Goal: Information Seeking & Learning: Compare options

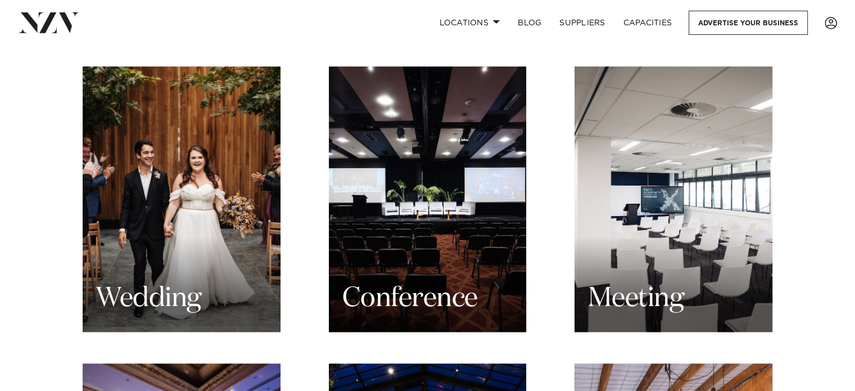
scroll to position [1098, 0]
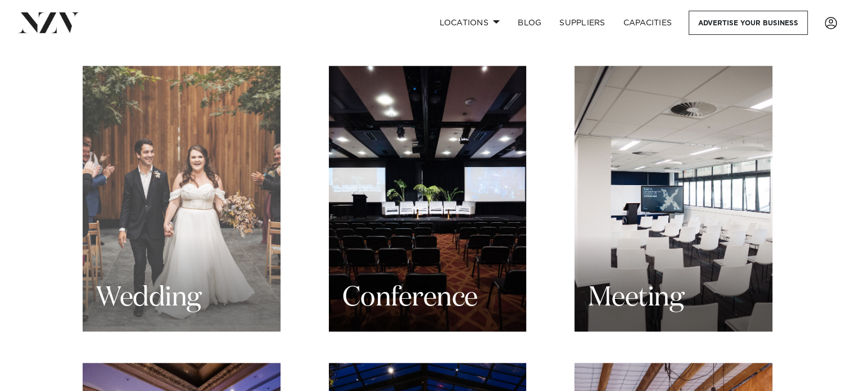
click at [170, 281] on h3 "Wedding" at bounding box center [148, 298] width 105 height 35
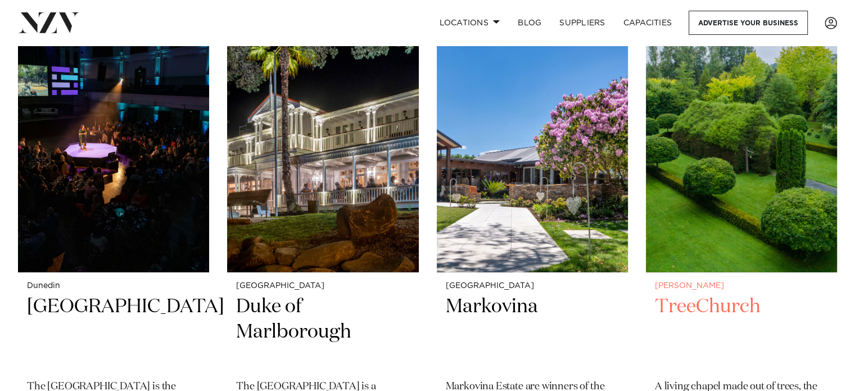
scroll to position [8451, 0]
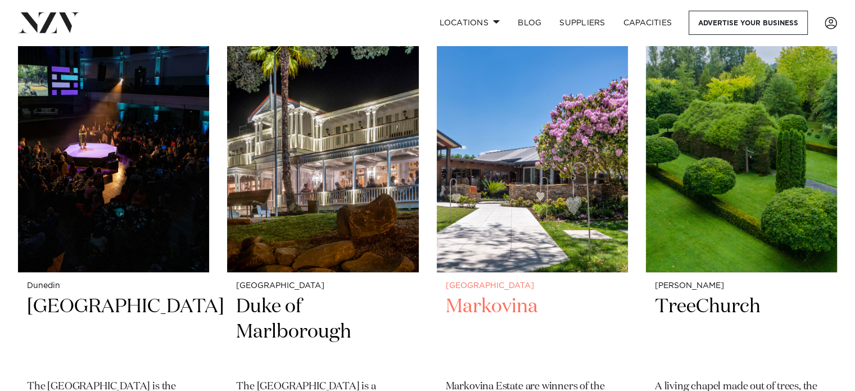
click at [621, 315] on div "Auckland Markovina Markovina Estate are winners of the 2025 NZ Wedding Industry…" at bounding box center [532, 386] width 191 height 226
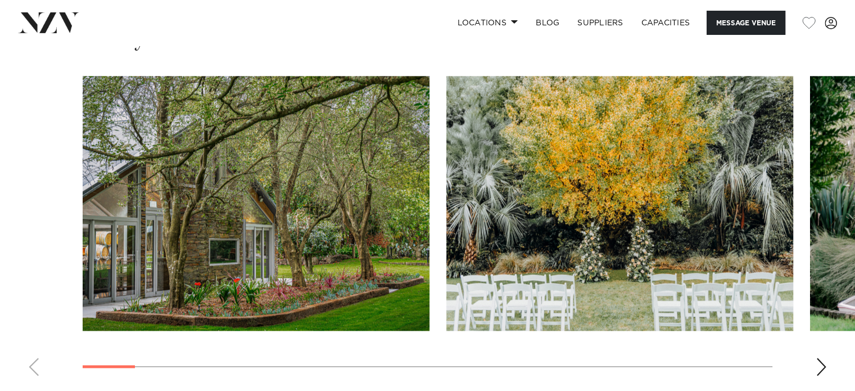
scroll to position [1183, 0]
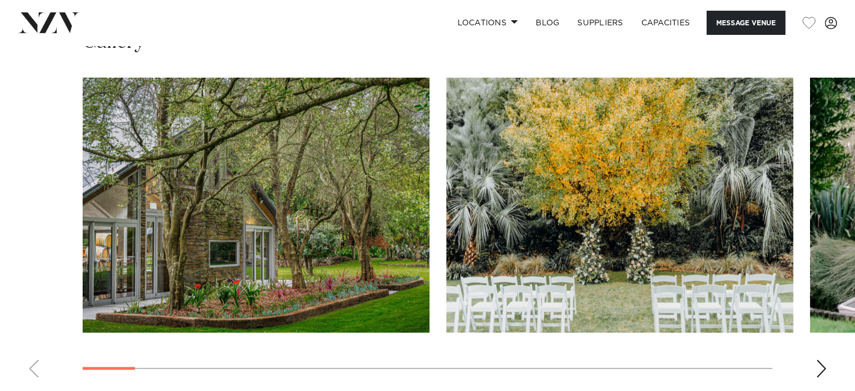
click at [817, 359] on div "Next slide" at bounding box center [821, 368] width 11 height 18
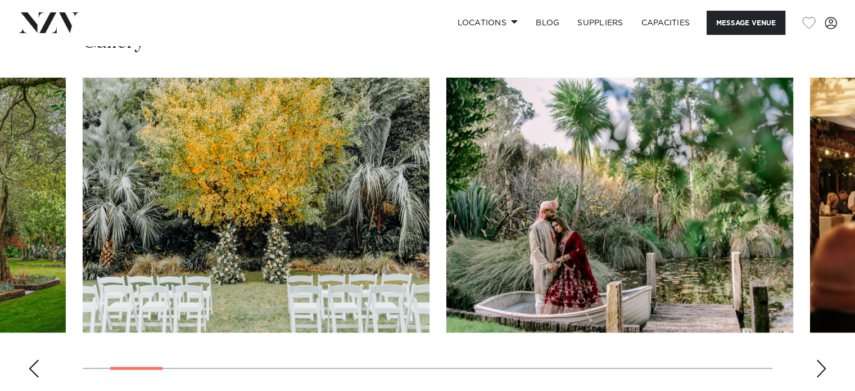
click at [817, 359] on div "Next slide" at bounding box center [821, 368] width 11 height 18
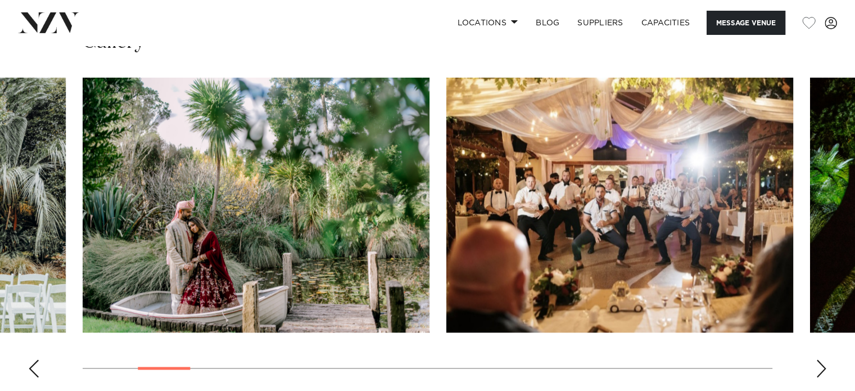
click at [817, 359] on div "Next slide" at bounding box center [821, 368] width 11 height 18
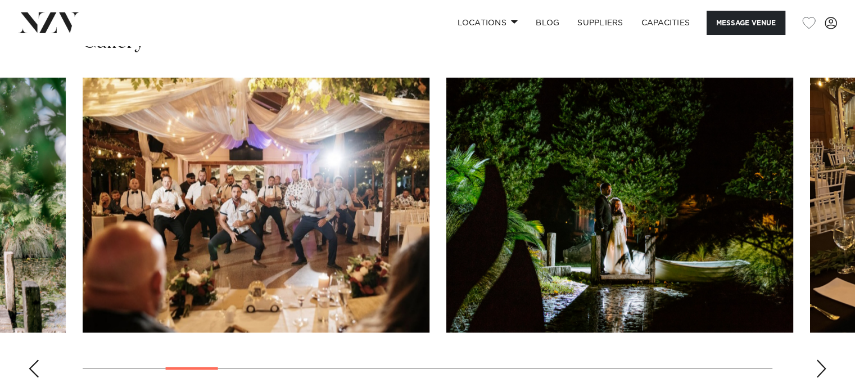
click at [817, 359] on div "Next slide" at bounding box center [821, 368] width 11 height 18
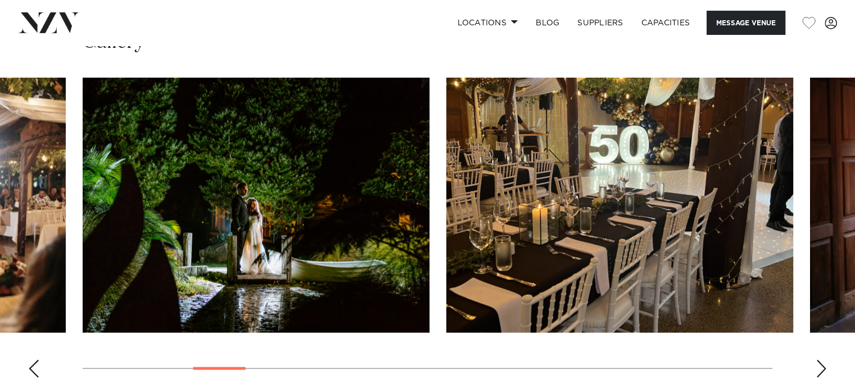
click at [817, 359] on div "Next slide" at bounding box center [821, 368] width 11 height 18
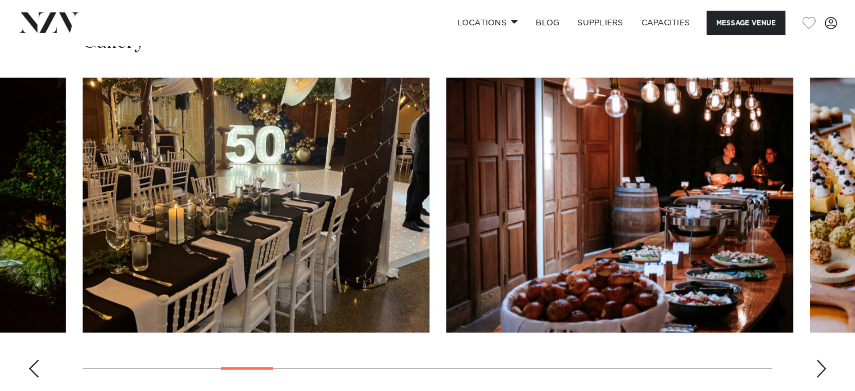
click at [817, 359] on div "Next slide" at bounding box center [821, 368] width 11 height 18
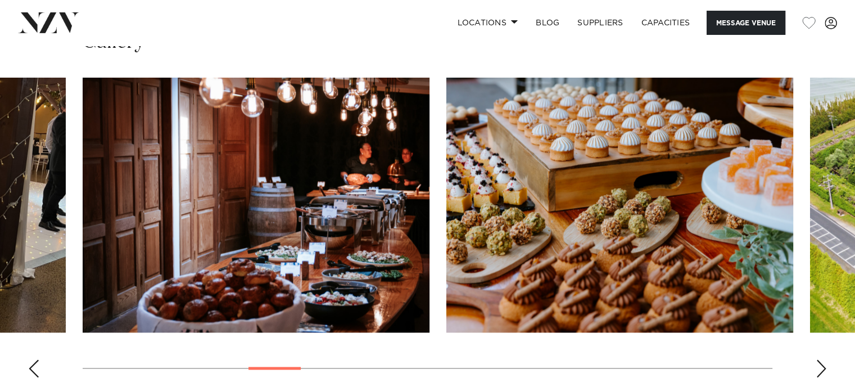
click at [817, 359] on div "Next slide" at bounding box center [821, 368] width 11 height 18
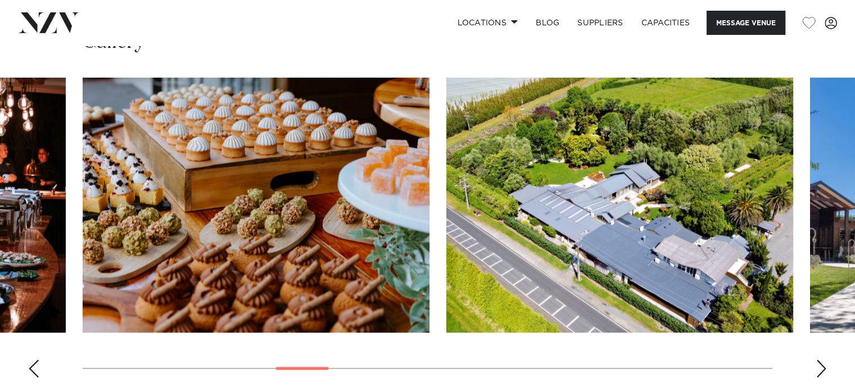
click at [817, 359] on div "Next slide" at bounding box center [821, 368] width 11 height 18
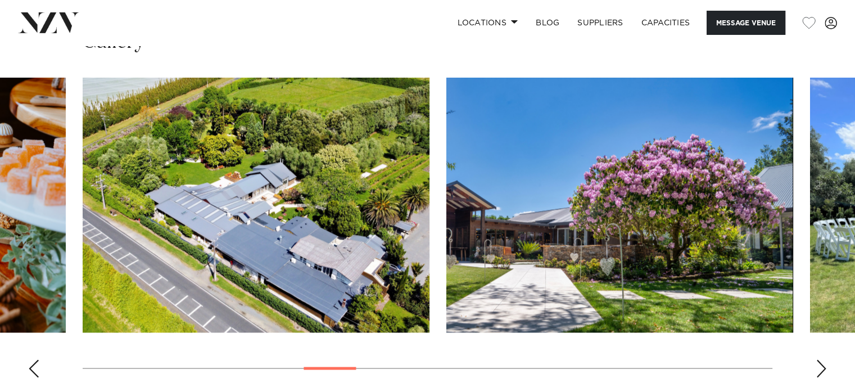
click at [818, 359] on div "Next slide" at bounding box center [821, 368] width 11 height 18
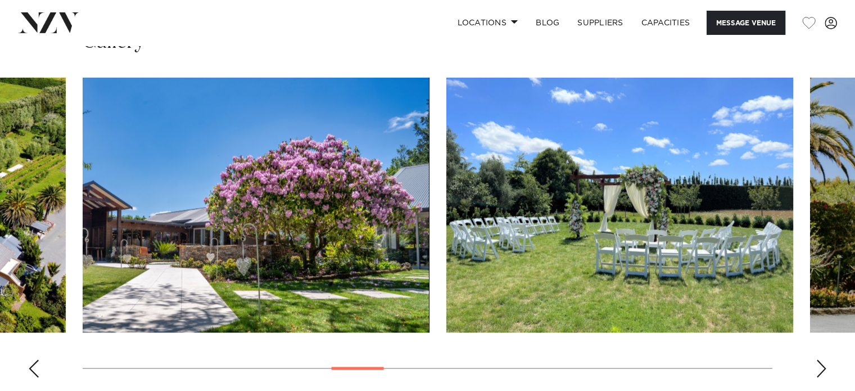
click at [818, 359] on div "Next slide" at bounding box center [821, 368] width 11 height 18
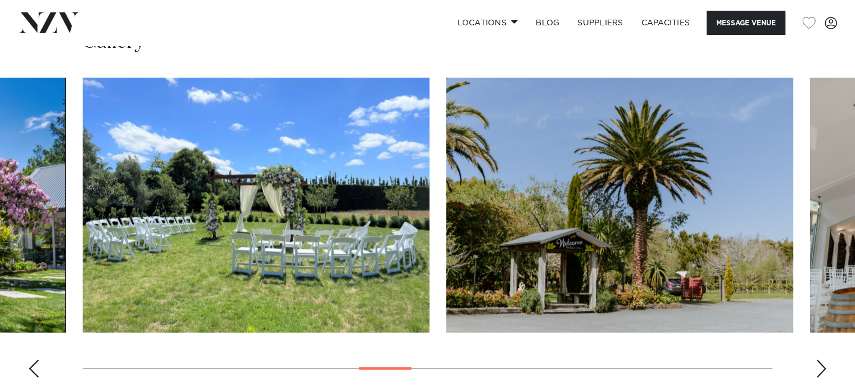
click at [818, 359] on div "Next slide" at bounding box center [821, 368] width 11 height 18
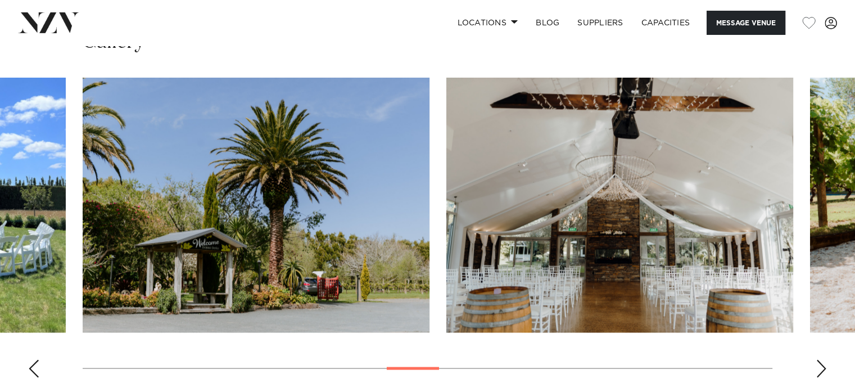
click at [818, 359] on div "Next slide" at bounding box center [821, 368] width 11 height 18
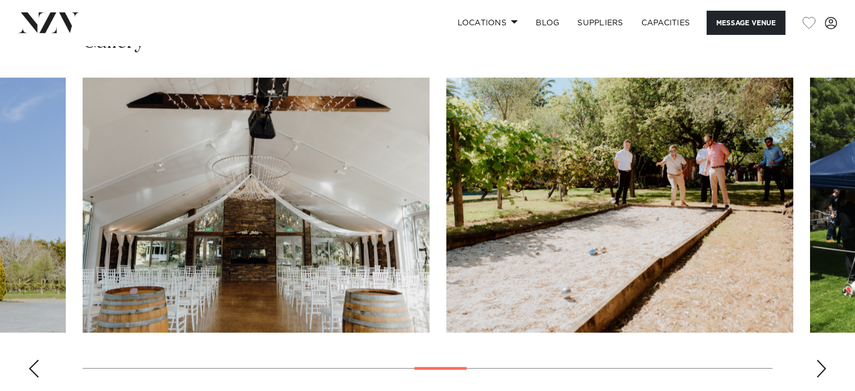
click at [818, 359] on div "Next slide" at bounding box center [821, 368] width 11 height 18
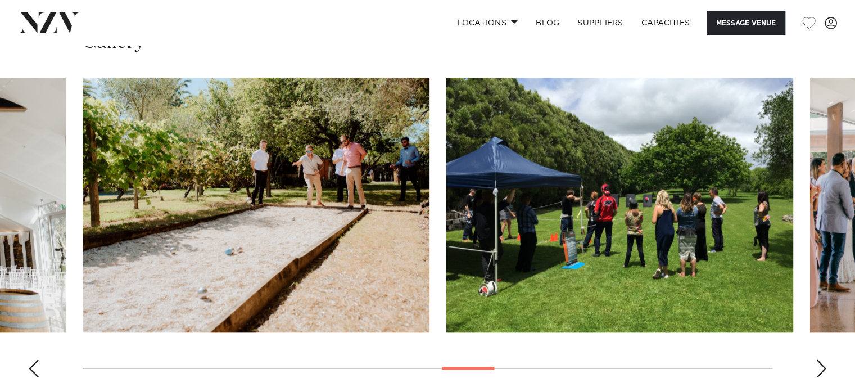
click at [818, 359] on div "Next slide" at bounding box center [821, 368] width 11 height 18
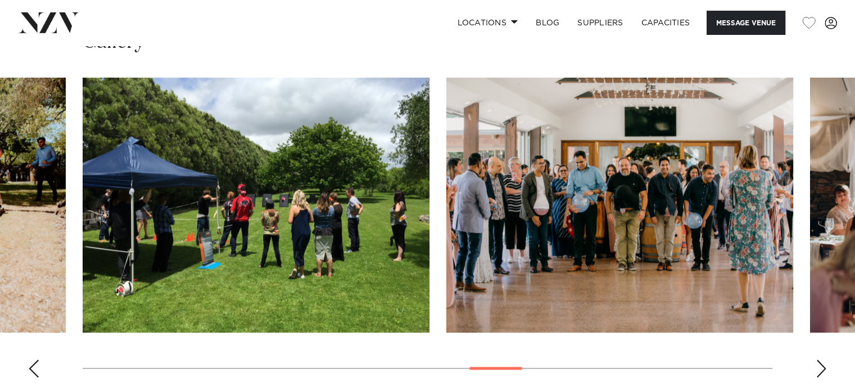
click at [818, 359] on div "Next slide" at bounding box center [821, 368] width 11 height 18
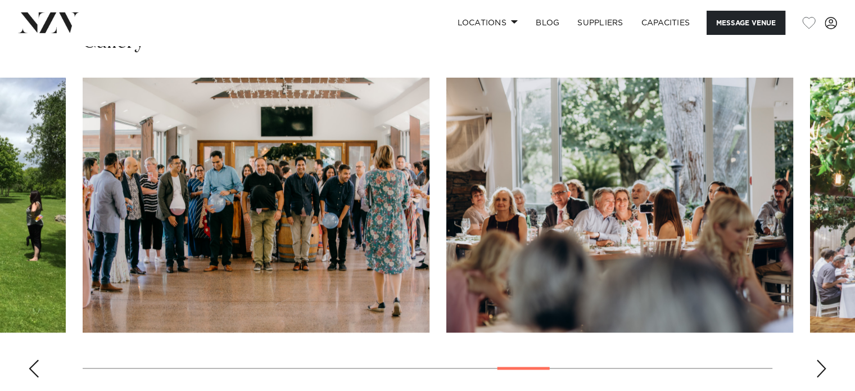
click at [818, 359] on div "Next slide" at bounding box center [821, 368] width 11 height 18
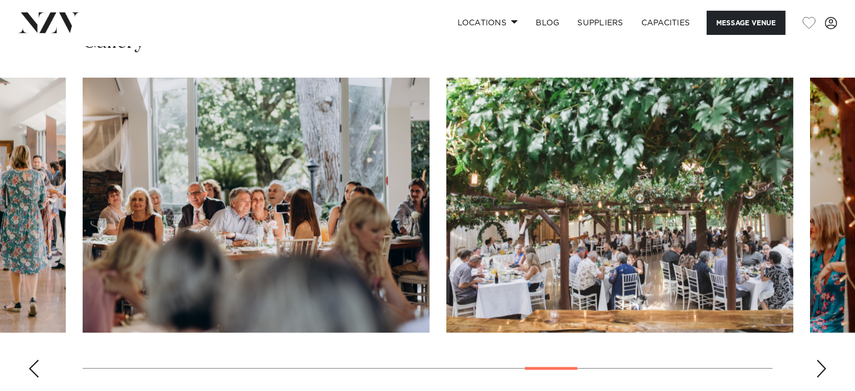
click at [818, 359] on div "Next slide" at bounding box center [821, 368] width 11 height 18
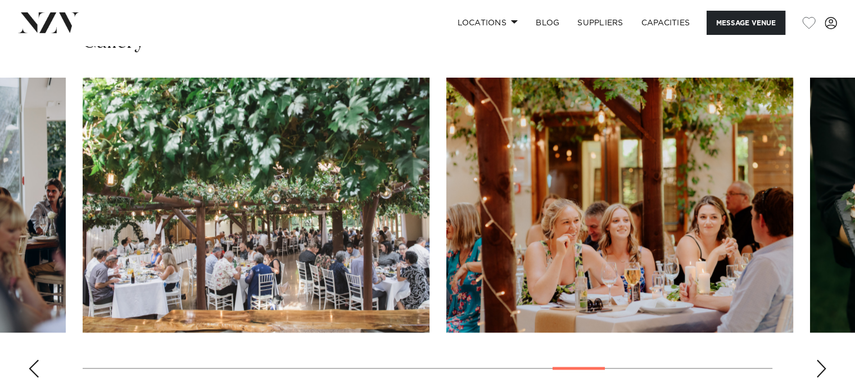
click at [818, 359] on div "Next slide" at bounding box center [821, 368] width 11 height 18
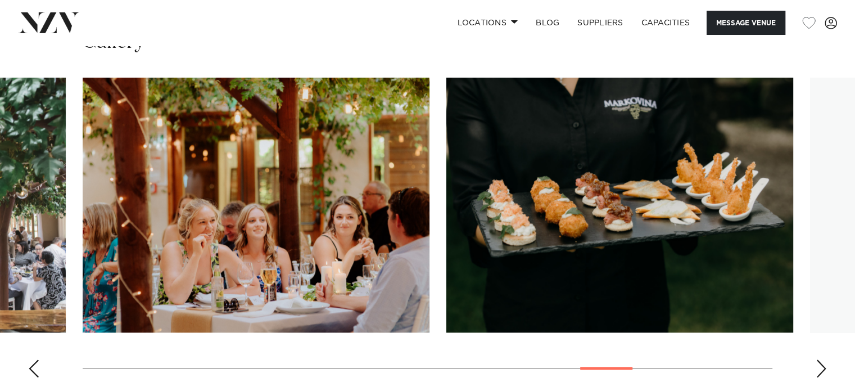
click at [818, 359] on div "Next slide" at bounding box center [821, 368] width 11 height 18
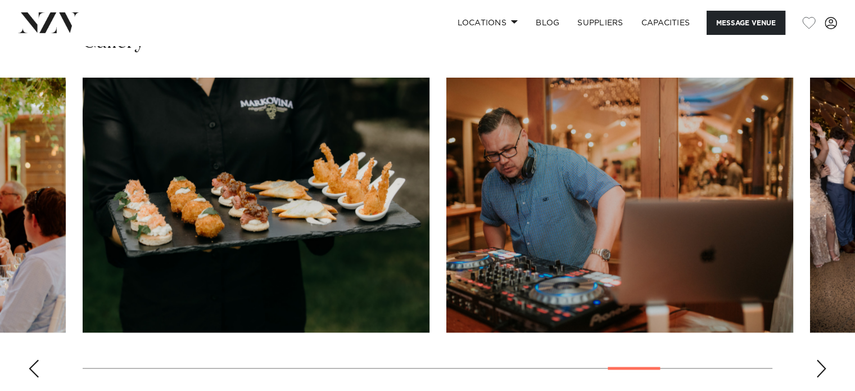
click at [818, 359] on div "Next slide" at bounding box center [821, 368] width 11 height 18
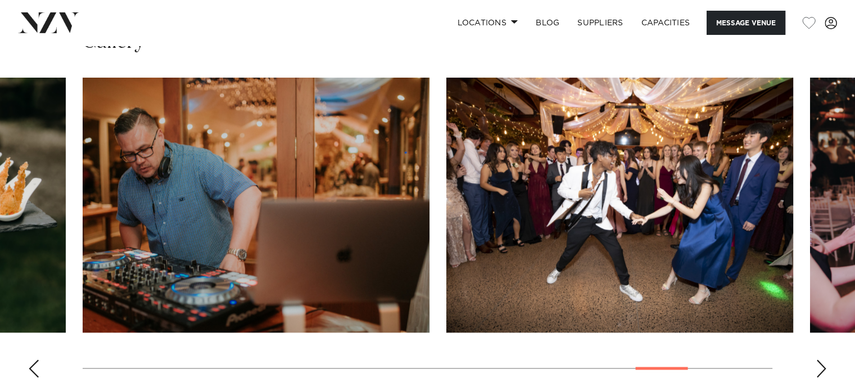
click at [818, 359] on div "Next slide" at bounding box center [821, 368] width 11 height 18
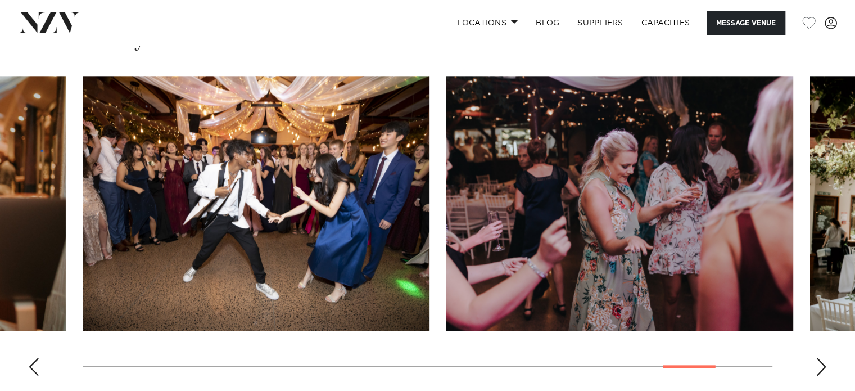
scroll to position [1185, 0]
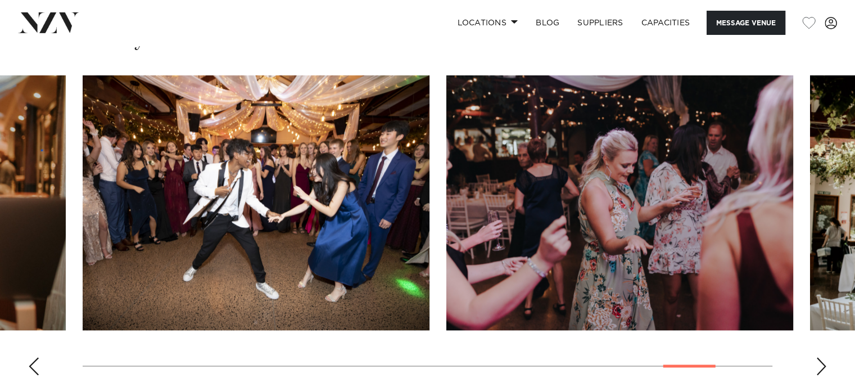
click at [818, 357] on div "Next slide" at bounding box center [821, 366] width 11 height 18
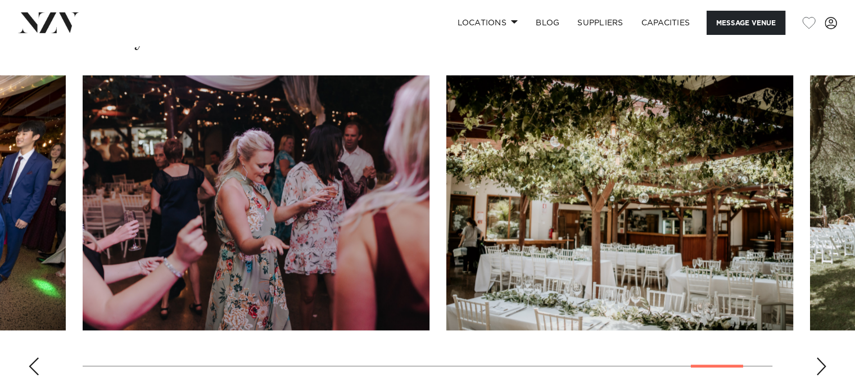
click at [818, 357] on div "Next slide" at bounding box center [821, 366] width 11 height 18
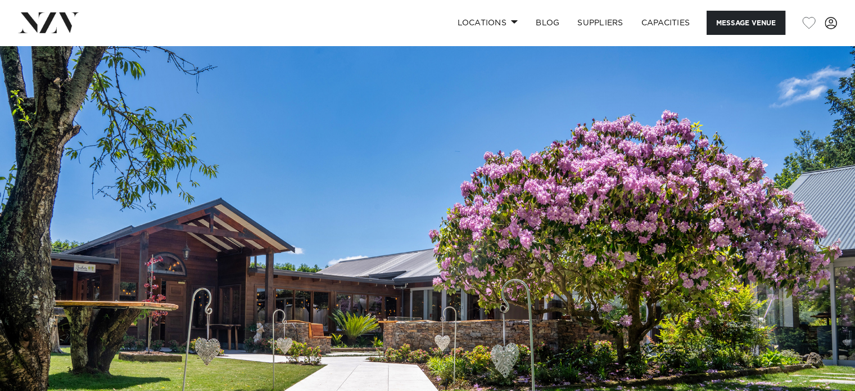
scroll to position [0, 0]
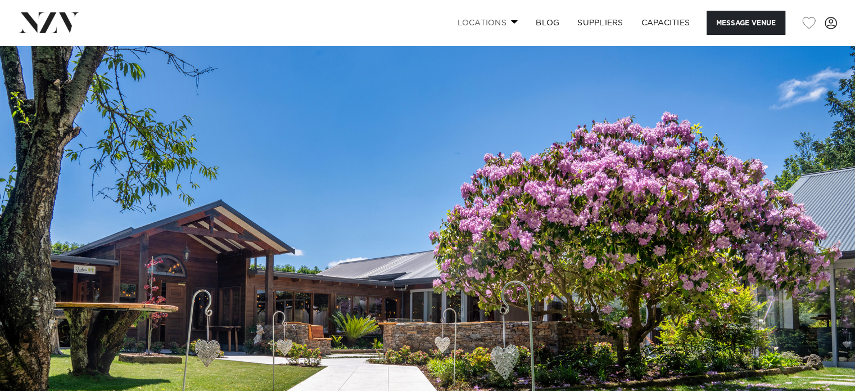
click at [509, 19] on link "Locations" at bounding box center [487, 23] width 79 height 24
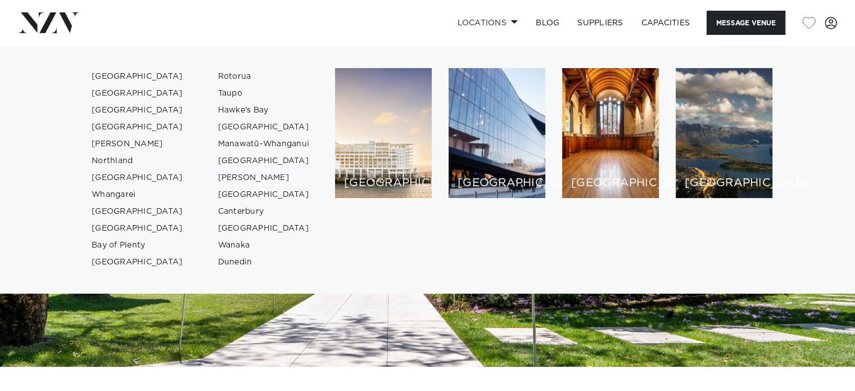
scroll to position [79, 0]
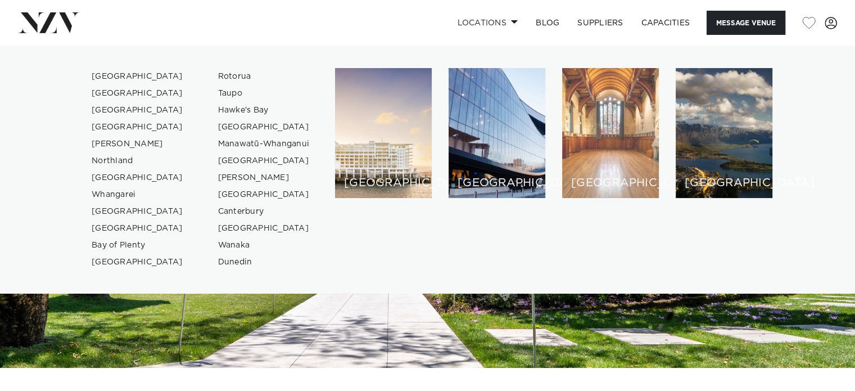
click at [626, 157] on div "[GEOGRAPHIC_DATA]" at bounding box center [610, 133] width 97 height 130
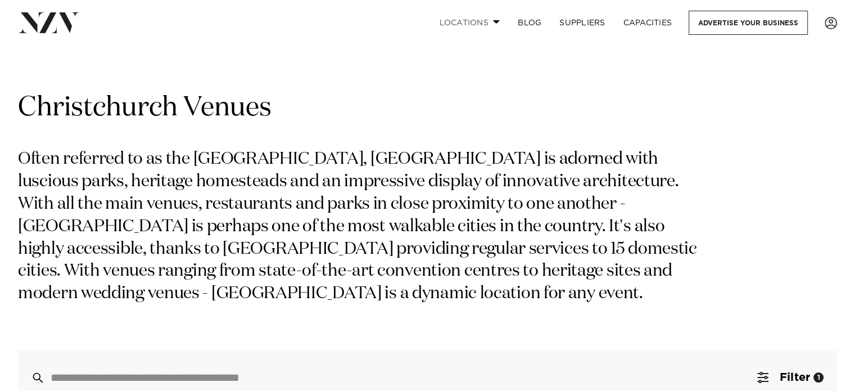
click at [477, 21] on link "Locations" at bounding box center [469, 23] width 79 height 24
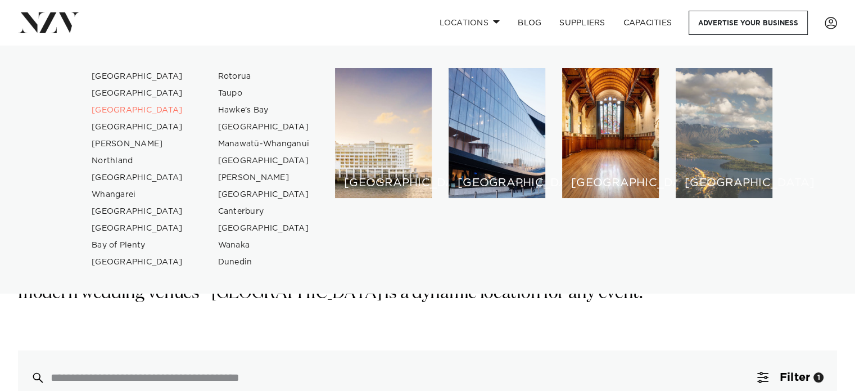
click at [729, 126] on div "[GEOGRAPHIC_DATA]" at bounding box center [724, 133] width 97 height 130
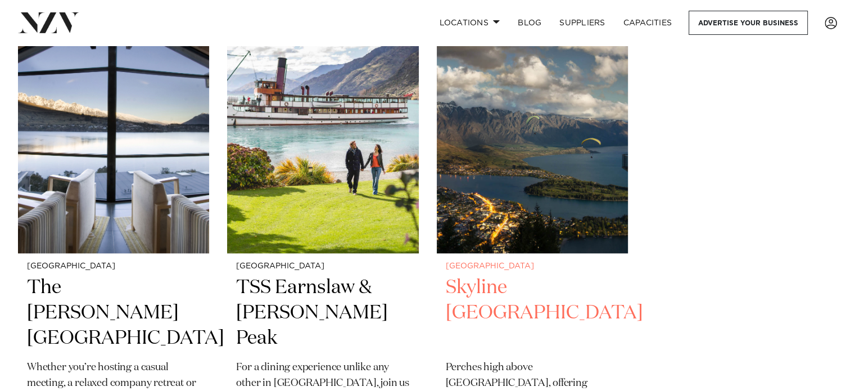
scroll to position [1507, 0]
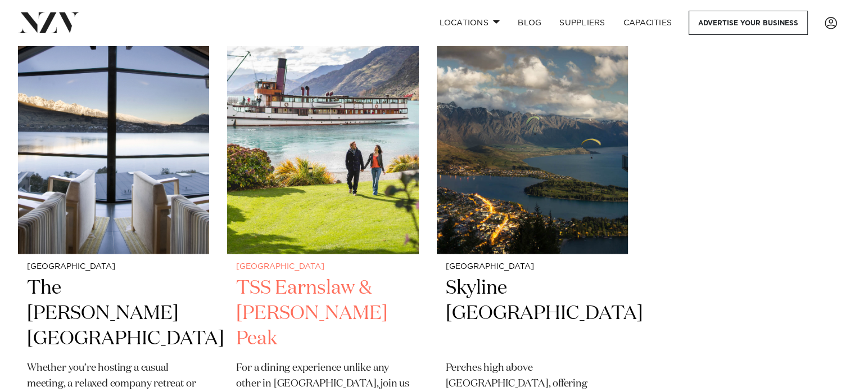
click at [302, 282] on h2 "TSS Earnslaw & [PERSON_NAME] Peak" at bounding box center [322, 314] width 173 height 76
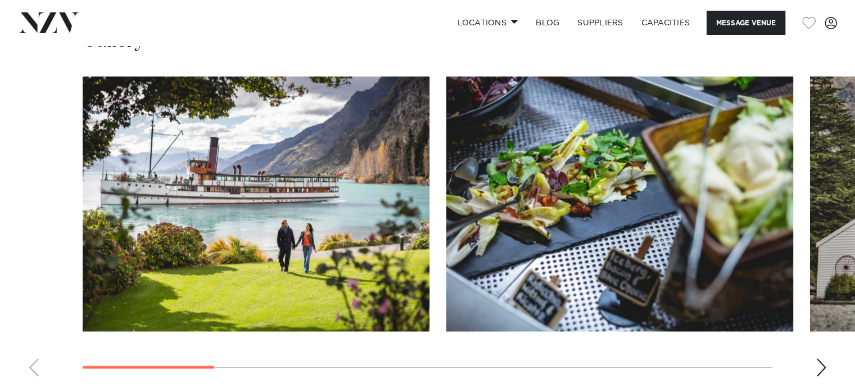
scroll to position [997, 0]
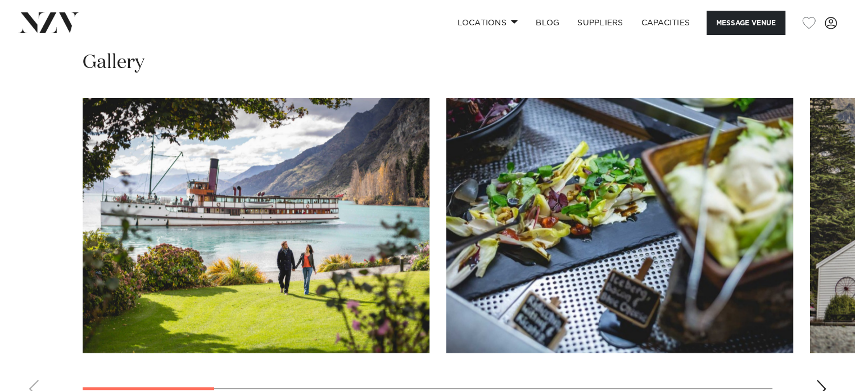
click at [821, 380] on div "Next slide" at bounding box center [821, 389] width 11 height 18
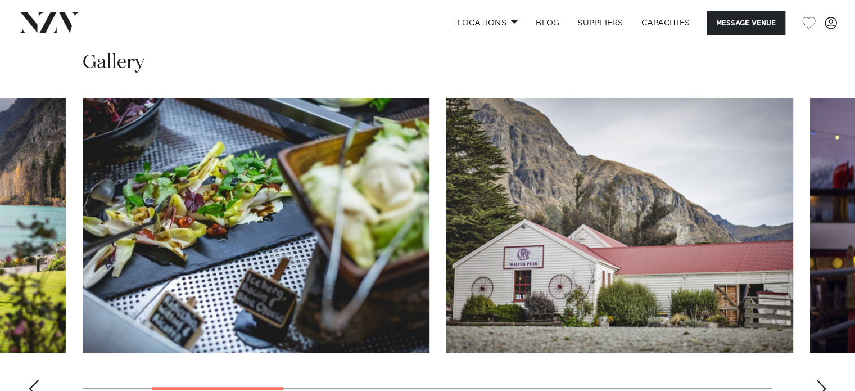
click at [821, 380] on div "Next slide" at bounding box center [821, 389] width 11 height 18
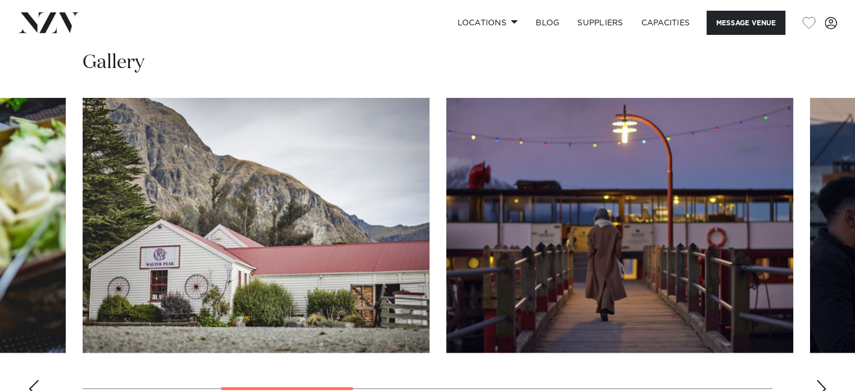
click at [821, 380] on div "Next slide" at bounding box center [821, 389] width 11 height 18
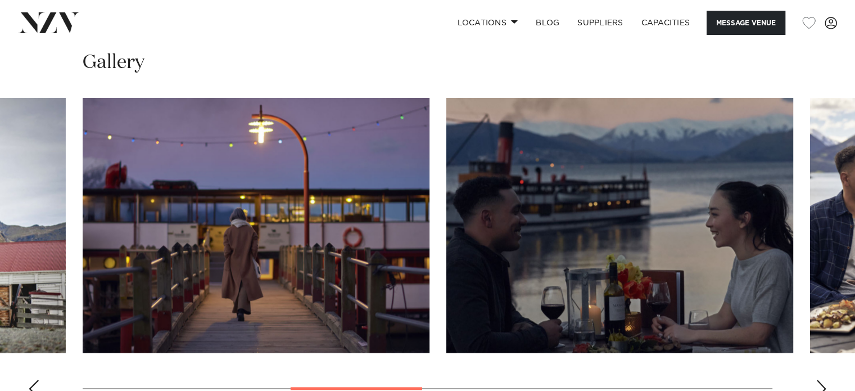
click at [821, 380] on div "Next slide" at bounding box center [821, 389] width 11 height 18
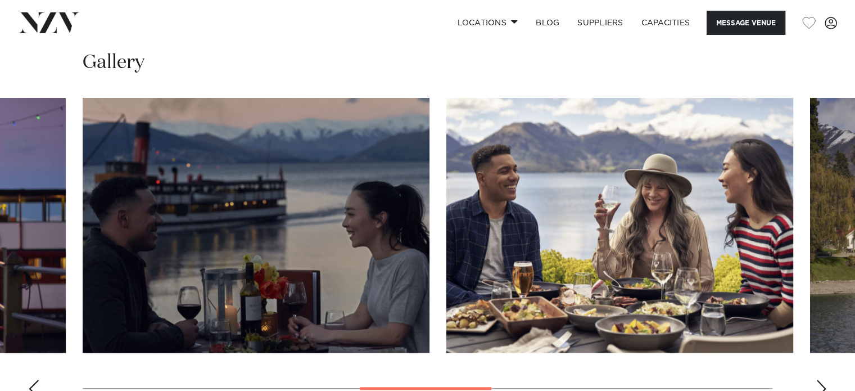
click at [821, 380] on div "Next slide" at bounding box center [821, 389] width 11 height 18
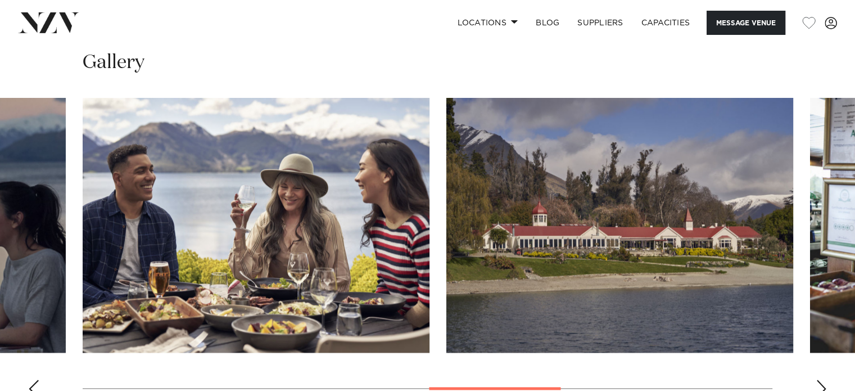
click at [821, 380] on div "Next slide" at bounding box center [821, 389] width 11 height 18
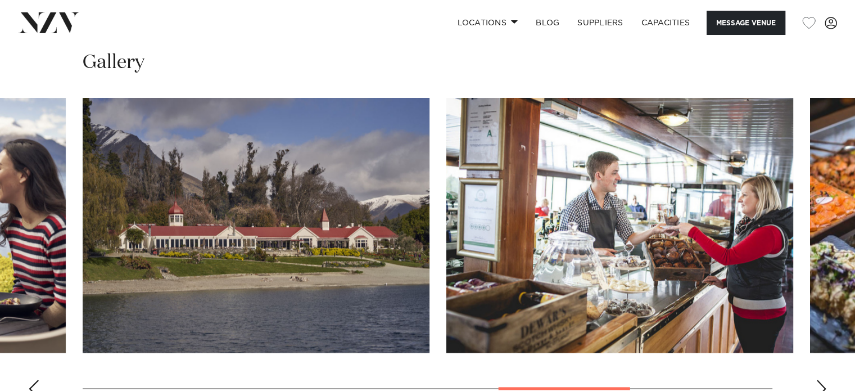
click at [821, 380] on div "Next slide" at bounding box center [821, 389] width 11 height 18
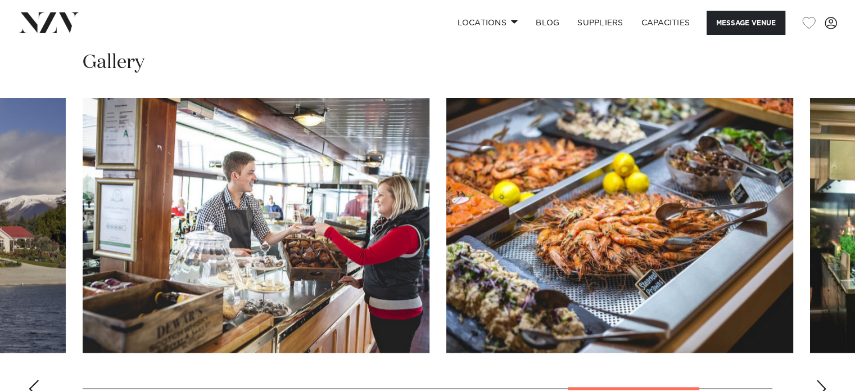
click at [821, 380] on div "Next slide" at bounding box center [821, 389] width 11 height 18
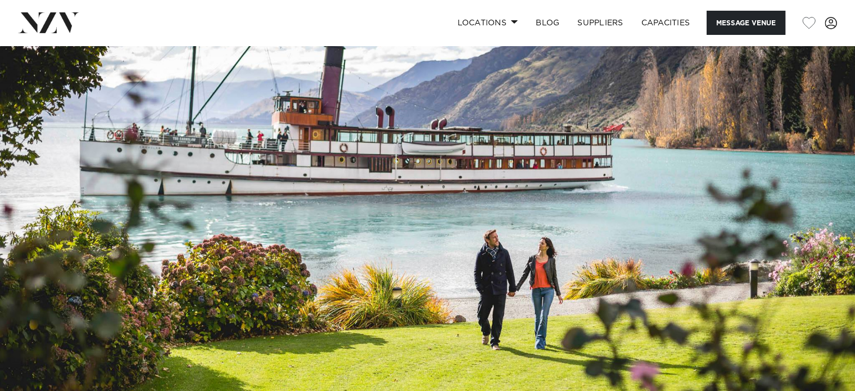
scroll to position [0, 0]
